Goal: Task Accomplishment & Management: Complete application form

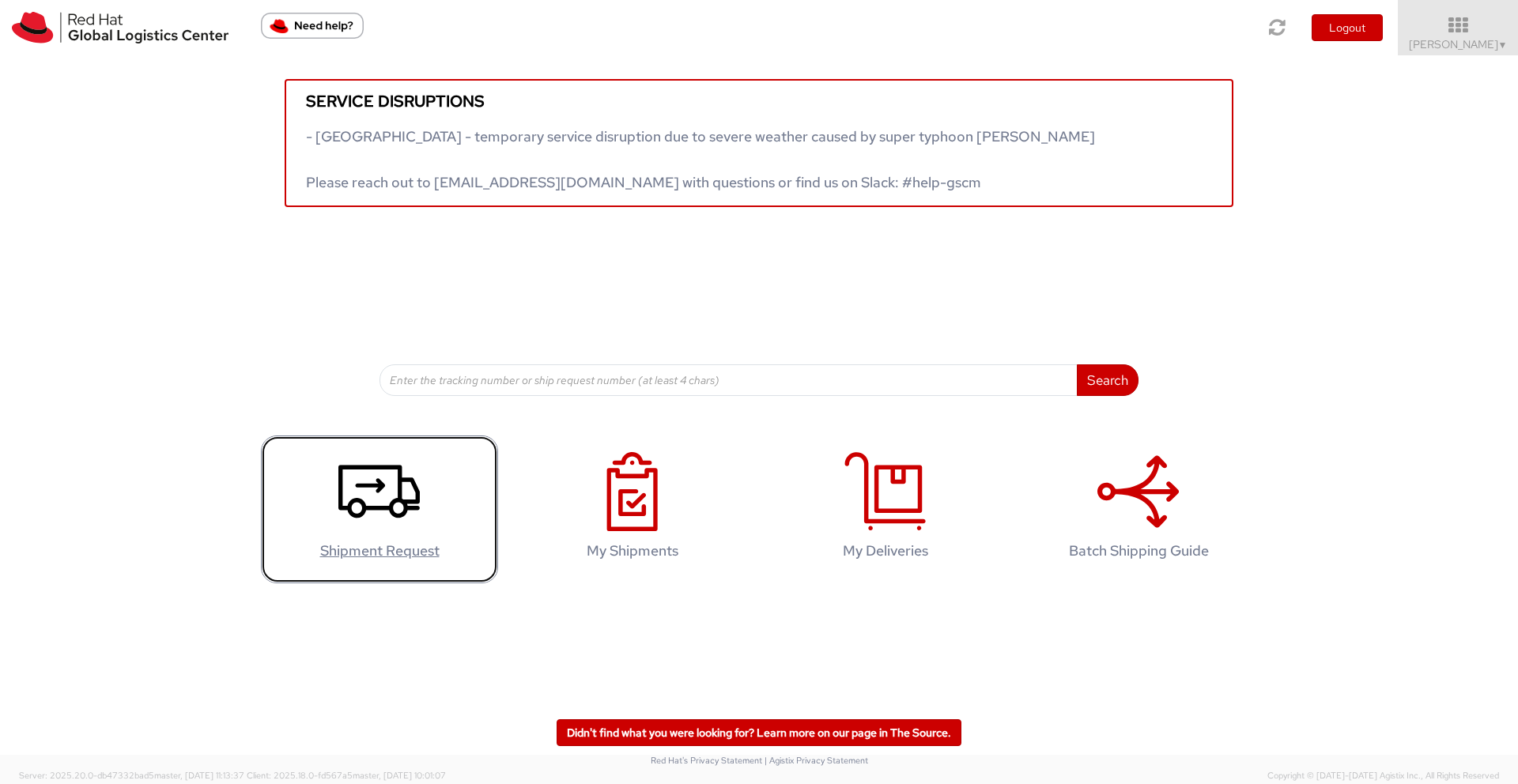
click at [371, 499] on icon at bounding box center [379, 491] width 81 height 79
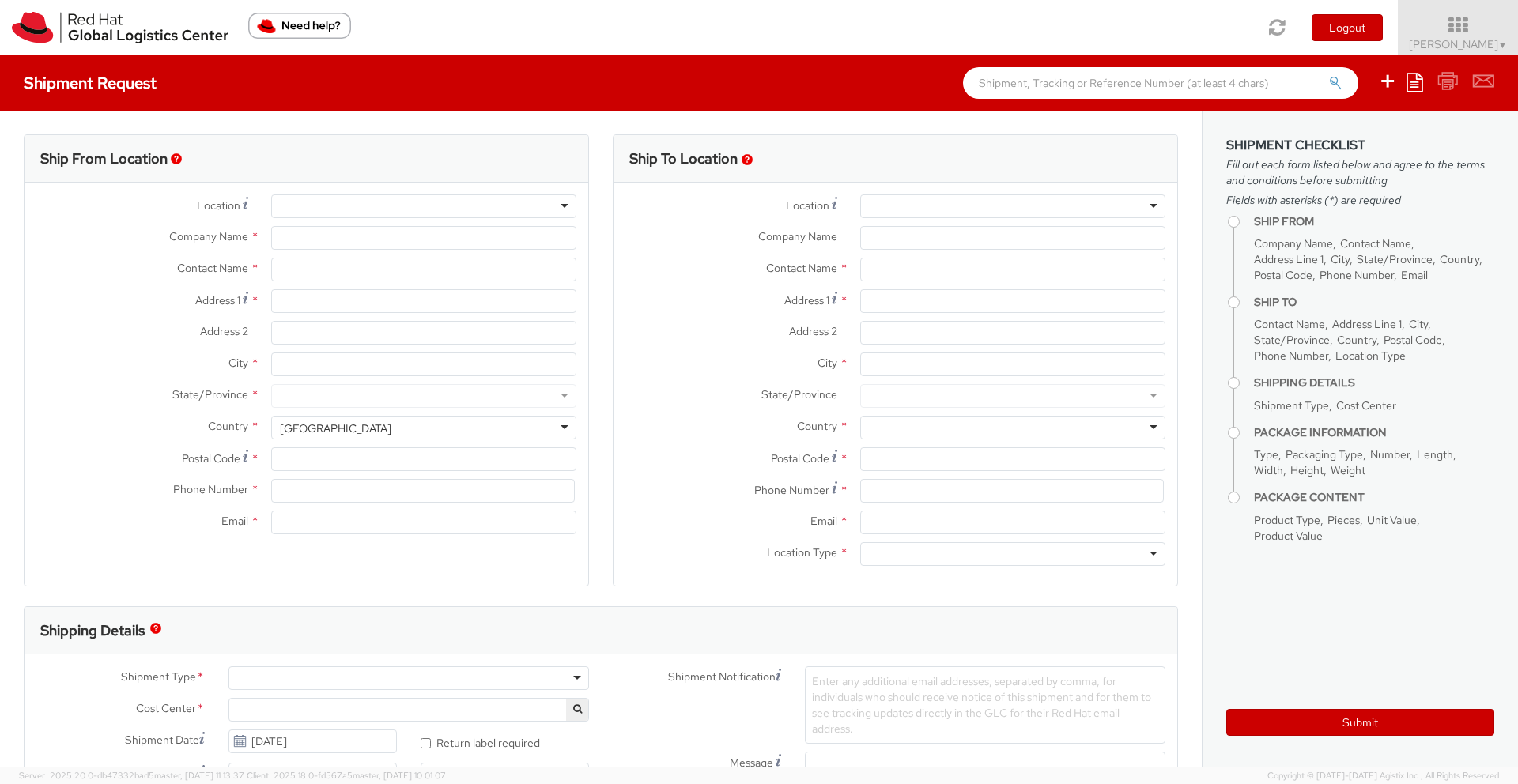
select select "516"
select select
type input "Red Hat UK Limited"
type input "[PERSON_NAME]"
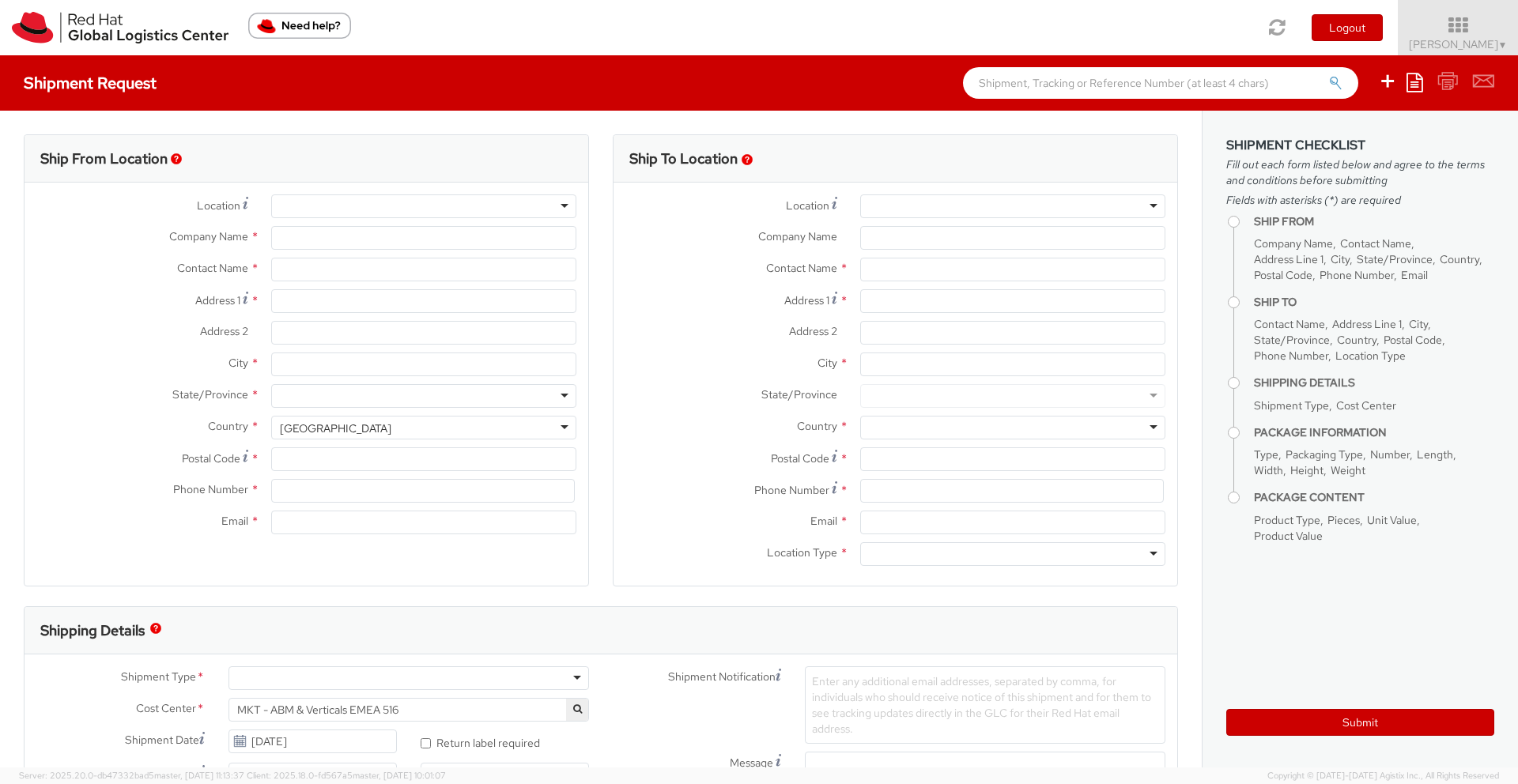
type input "Peninsular House"
type input "30-36 Monument Street, 4th Floor"
type input "LONDON"
type input "EC3R8NB"
type input "442081261215"
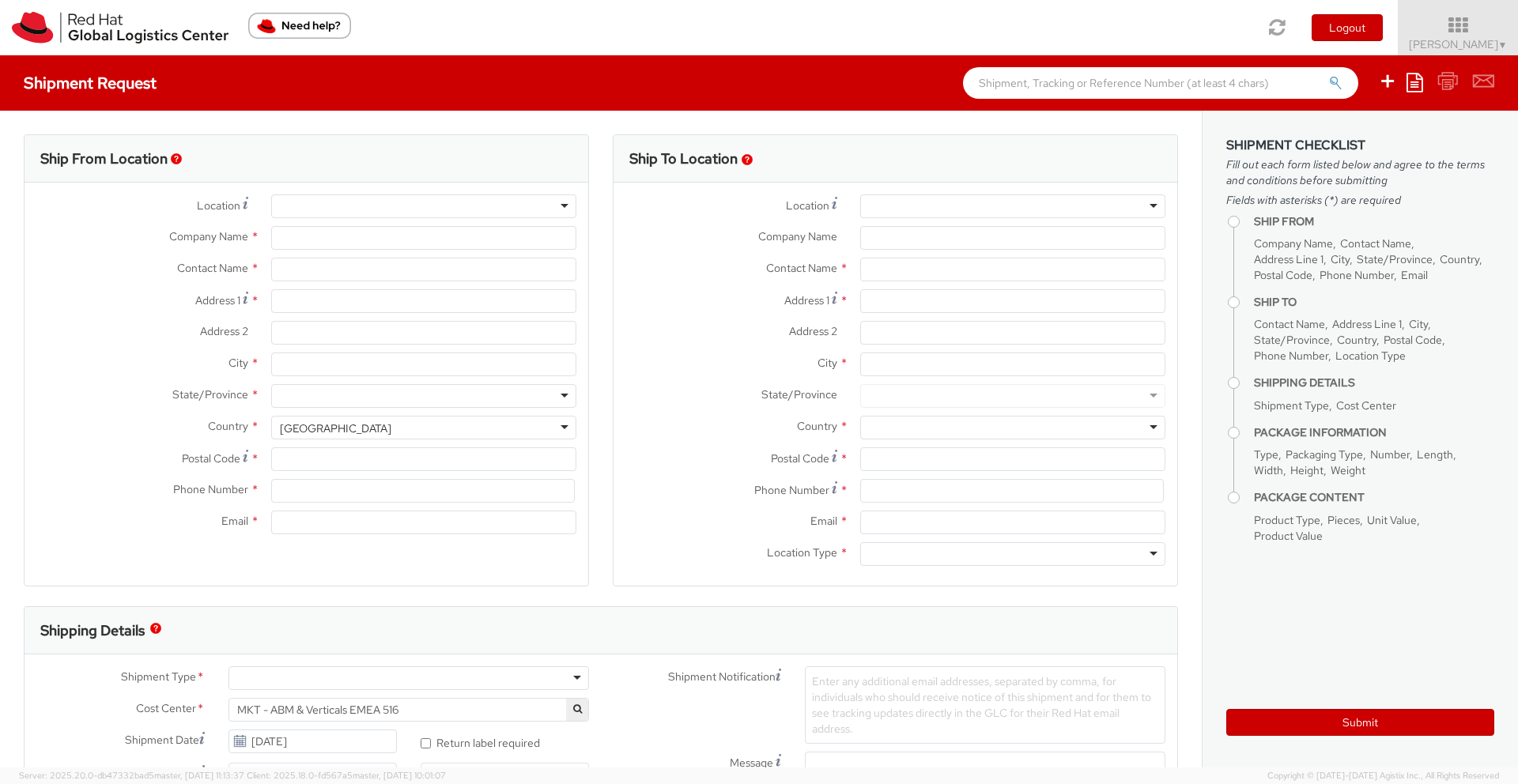
type input "micdavie@redhat.com"
select select "CM"
select select "KGS"
